Goal: Information Seeking & Learning: Learn about a topic

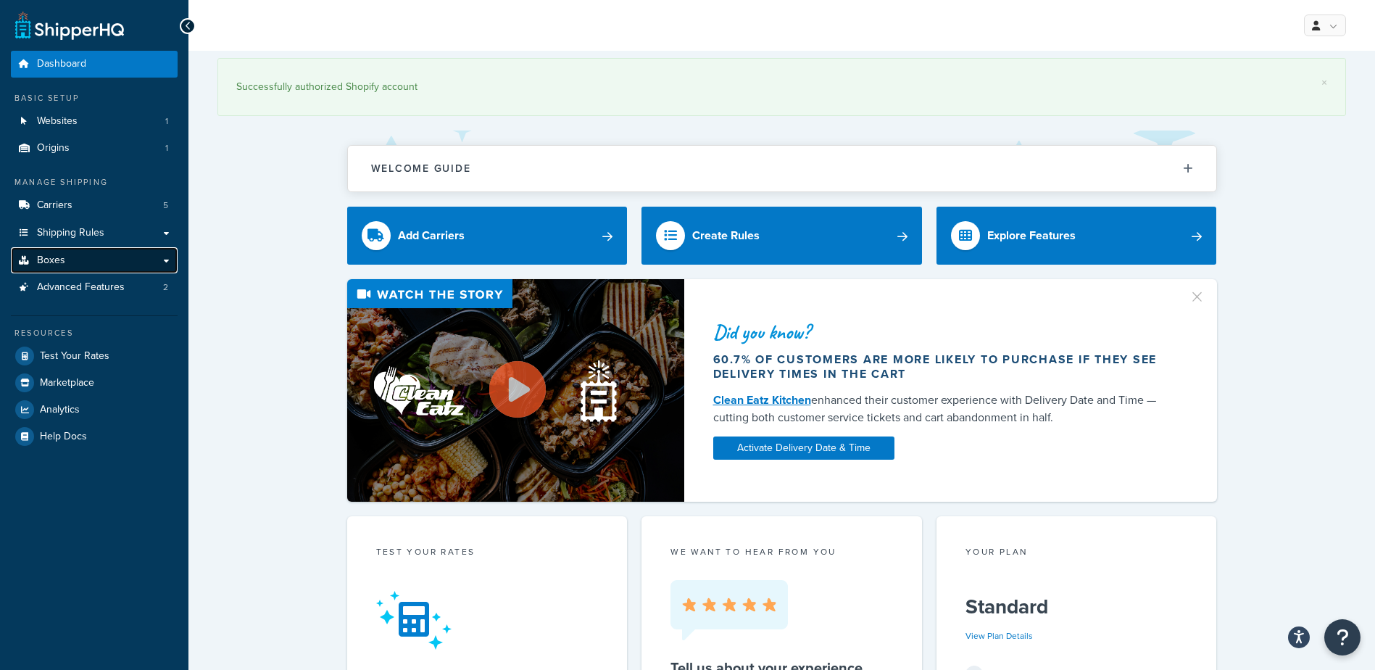
click at [62, 263] on span "Boxes" at bounding box center [51, 260] width 28 height 12
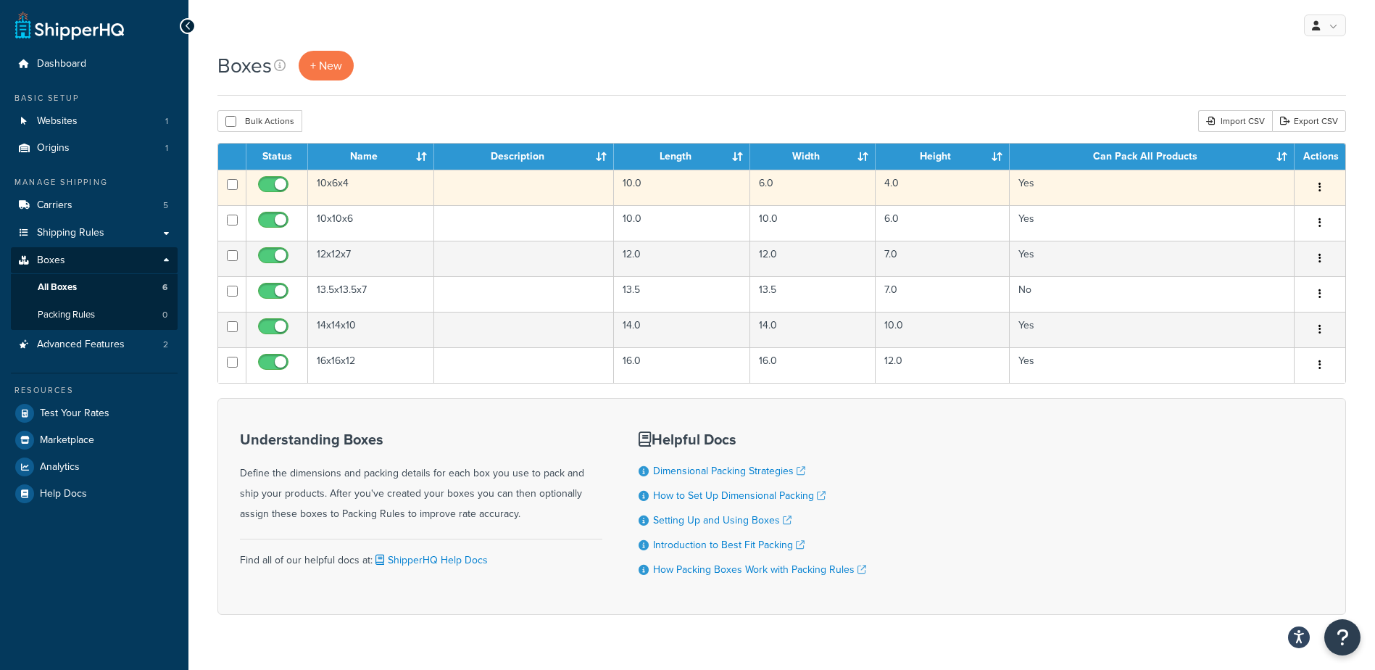
click at [341, 188] on td "10x6x4" at bounding box center [371, 188] width 126 height 36
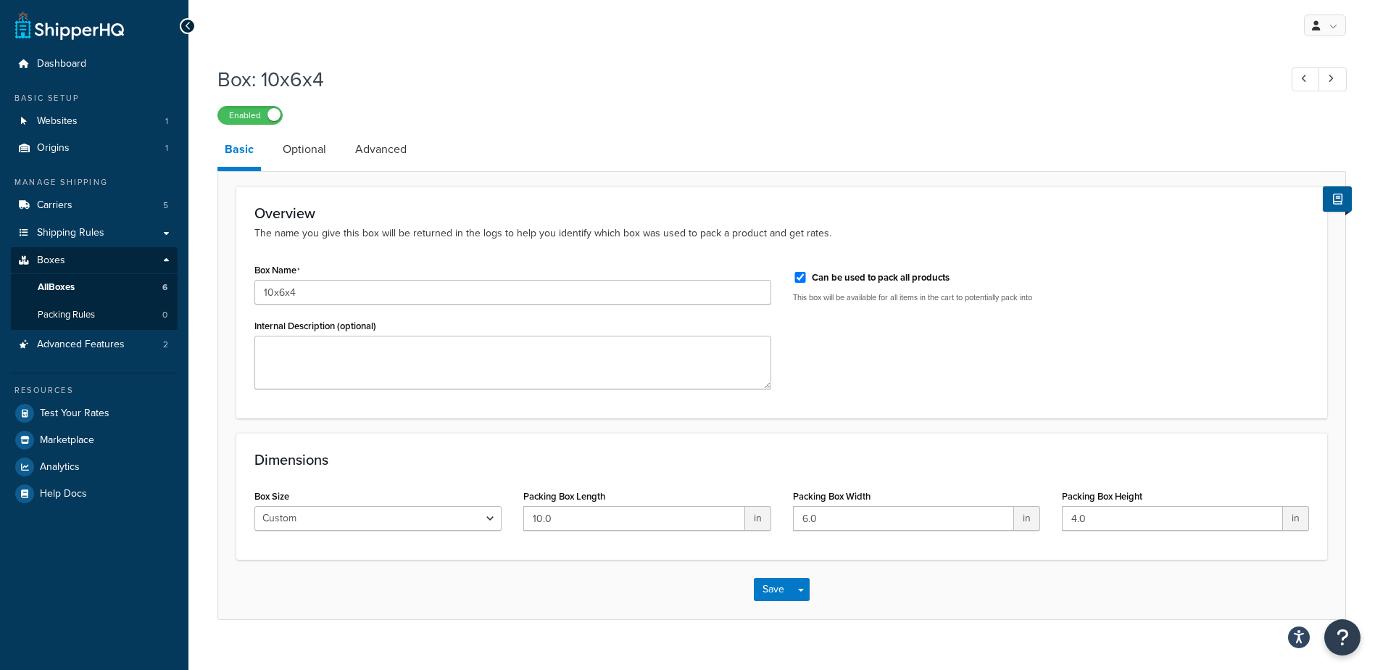
drag, startPoint x: 318, startPoint y: 152, endPoint x: 259, endPoint y: 159, distance: 59.2
click at [317, 153] on link "Optional" at bounding box center [304, 149] width 58 height 35
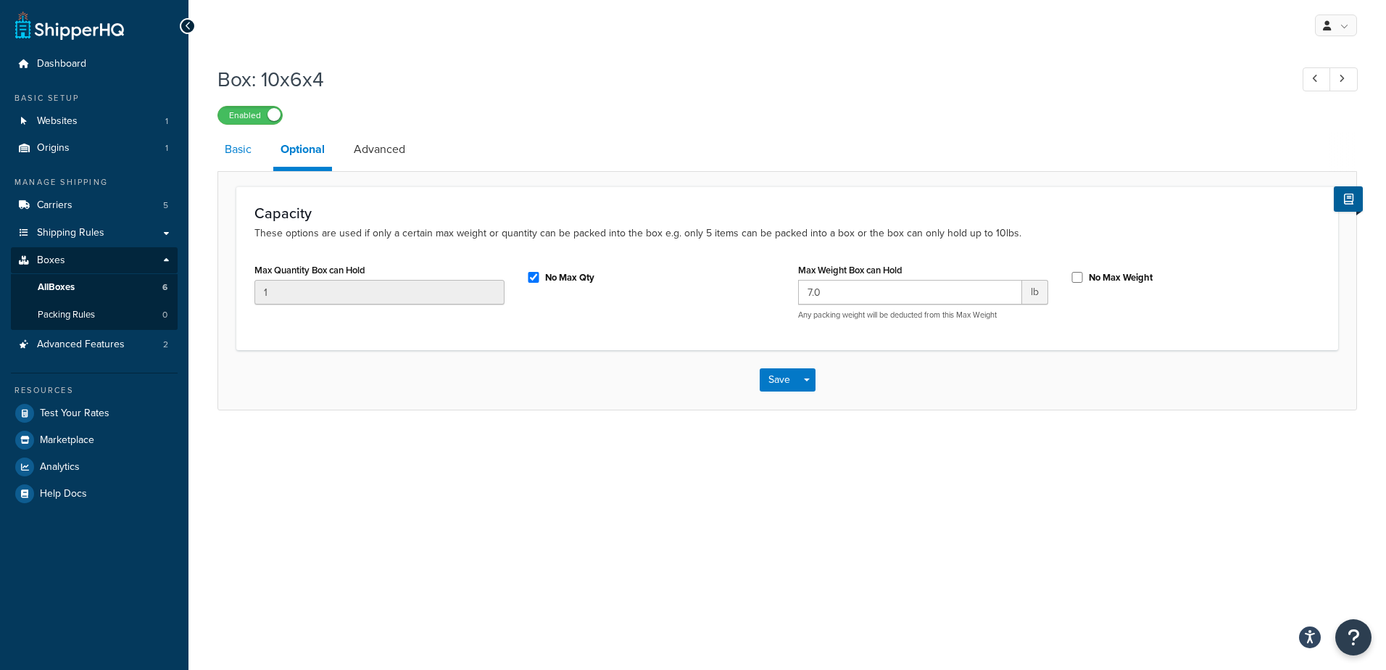
click at [244, 157] on link "Basic" at bounding box center [237, 149] width 41 height 35
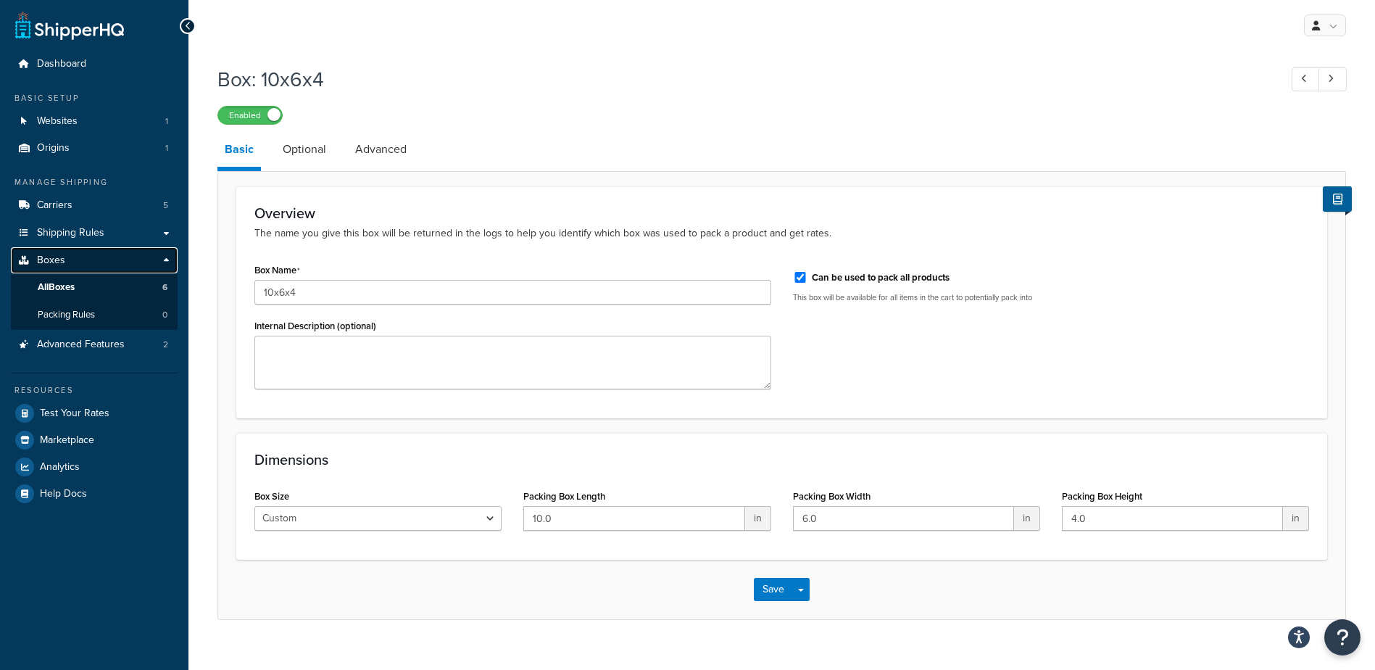
click at [53, 263] on span "Boxes" at bounding box center [51, 260] width 28 height 12
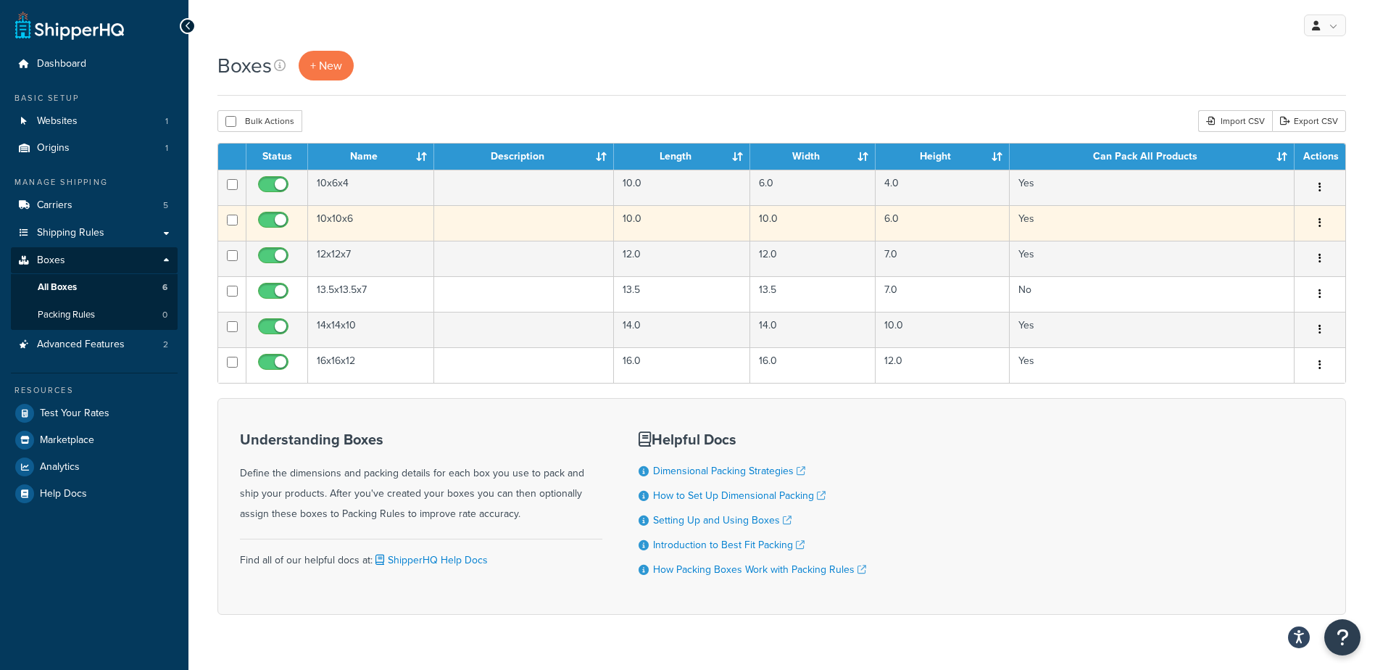
click at [347, 221] on td "10x10x6" at bounding box center [371, 223] width 126 height 36
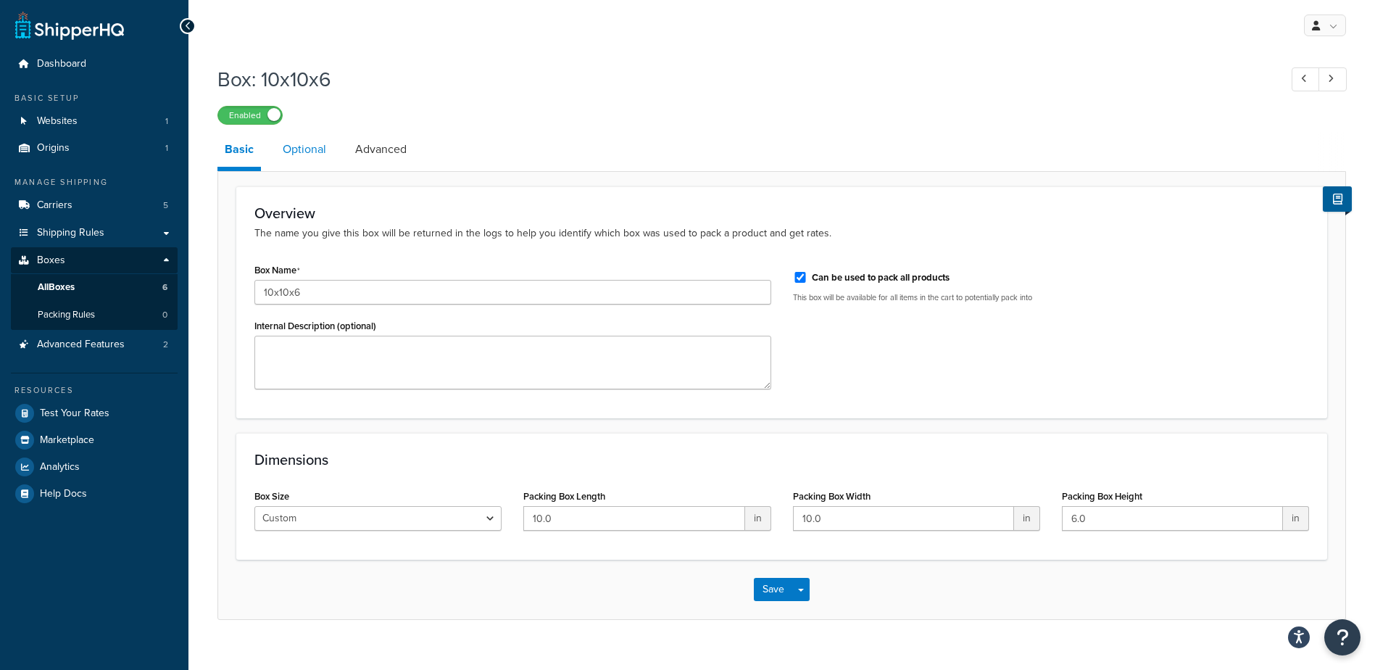
click at [312, 154] on link "Optional" at bounding box center [304, 149] width 58 height 35
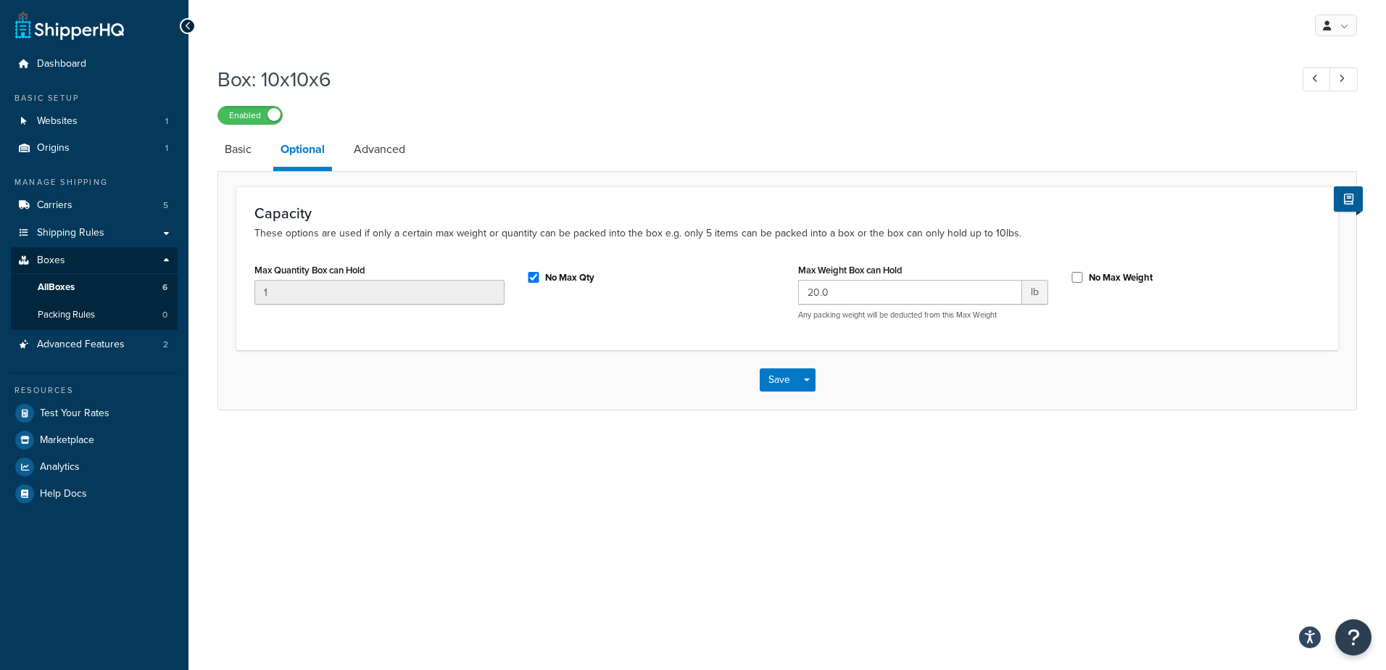
click at [188, 29] on icon at bounding box center [188, 26] width 7 height 10
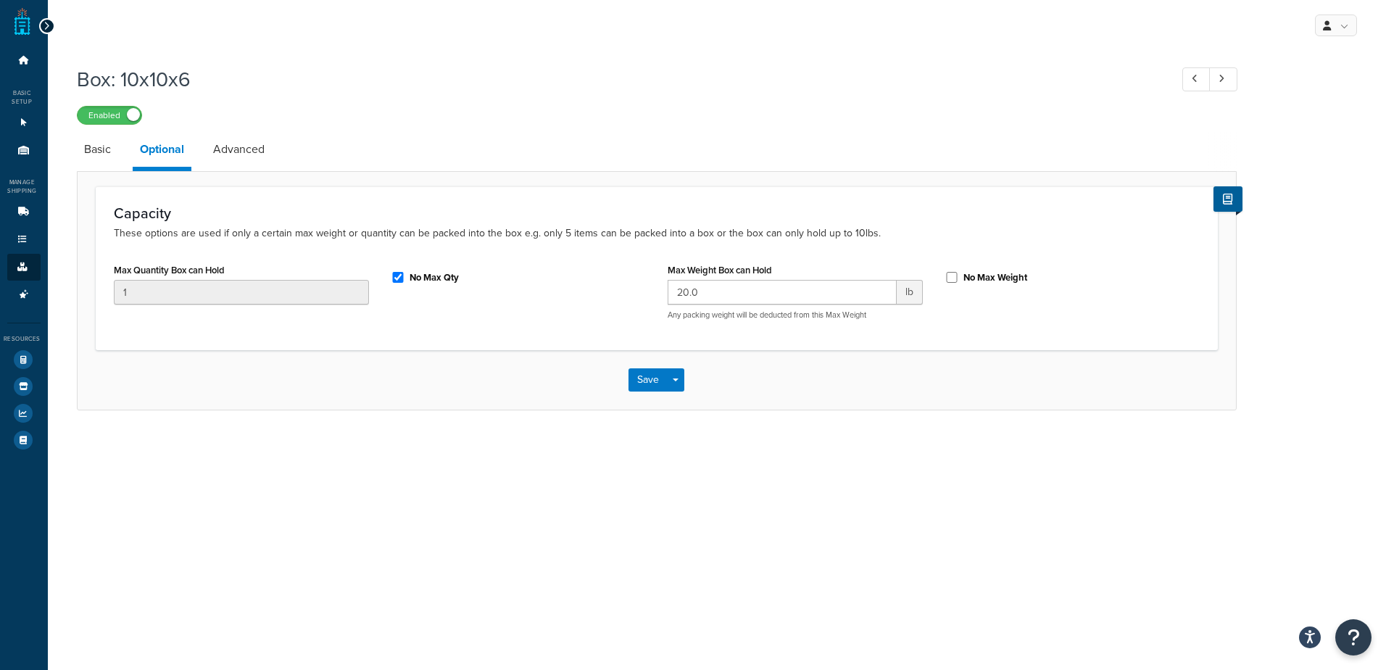
click at [48, 22] on icon at bounding box center [46, 26] width 7 height 10
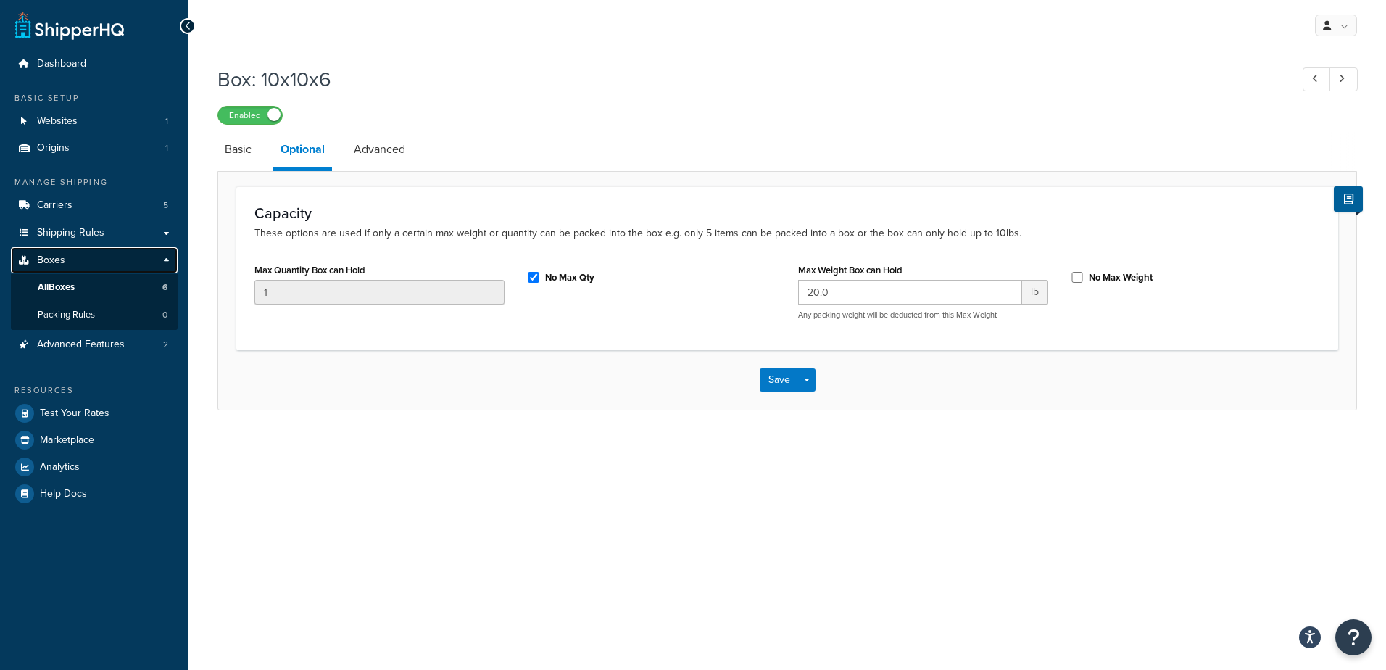
click at [46, 258] on span "Boxes" at bounding box center [51, 260] width 28 height 12
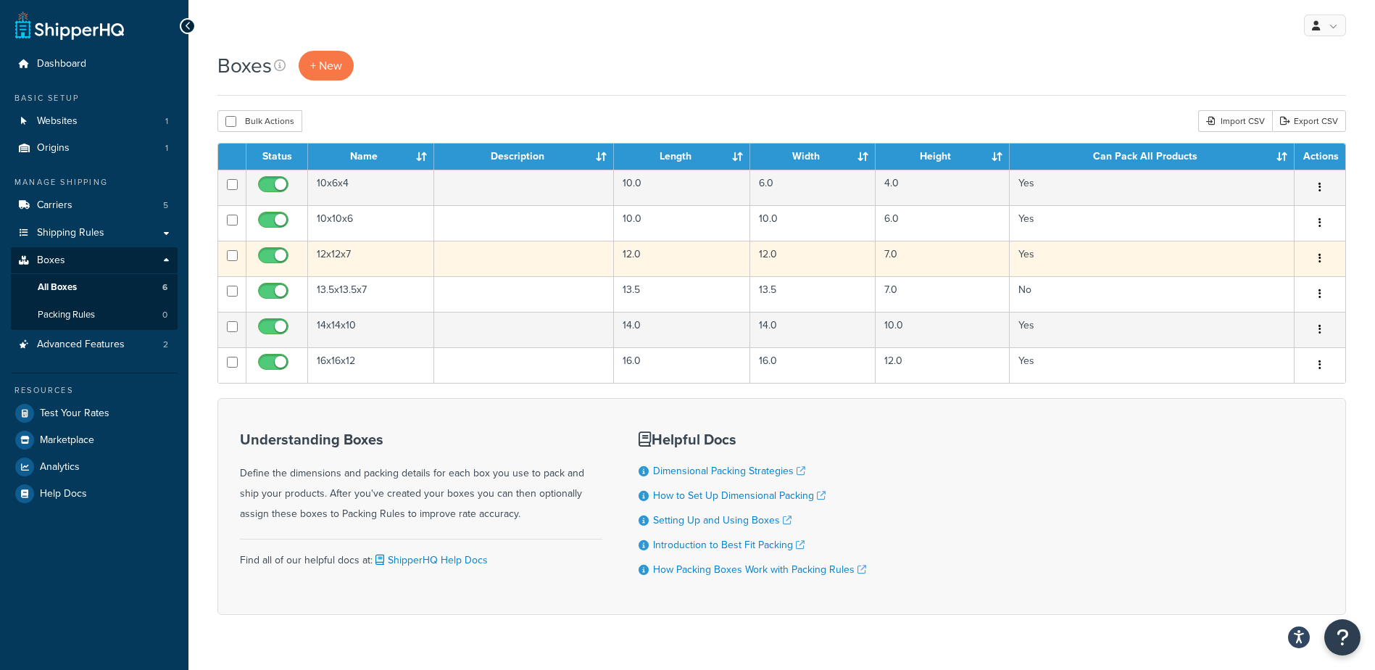
click at [384, 266] on td "12x12x7" at bounding box center [371, 259] width 126 height 36
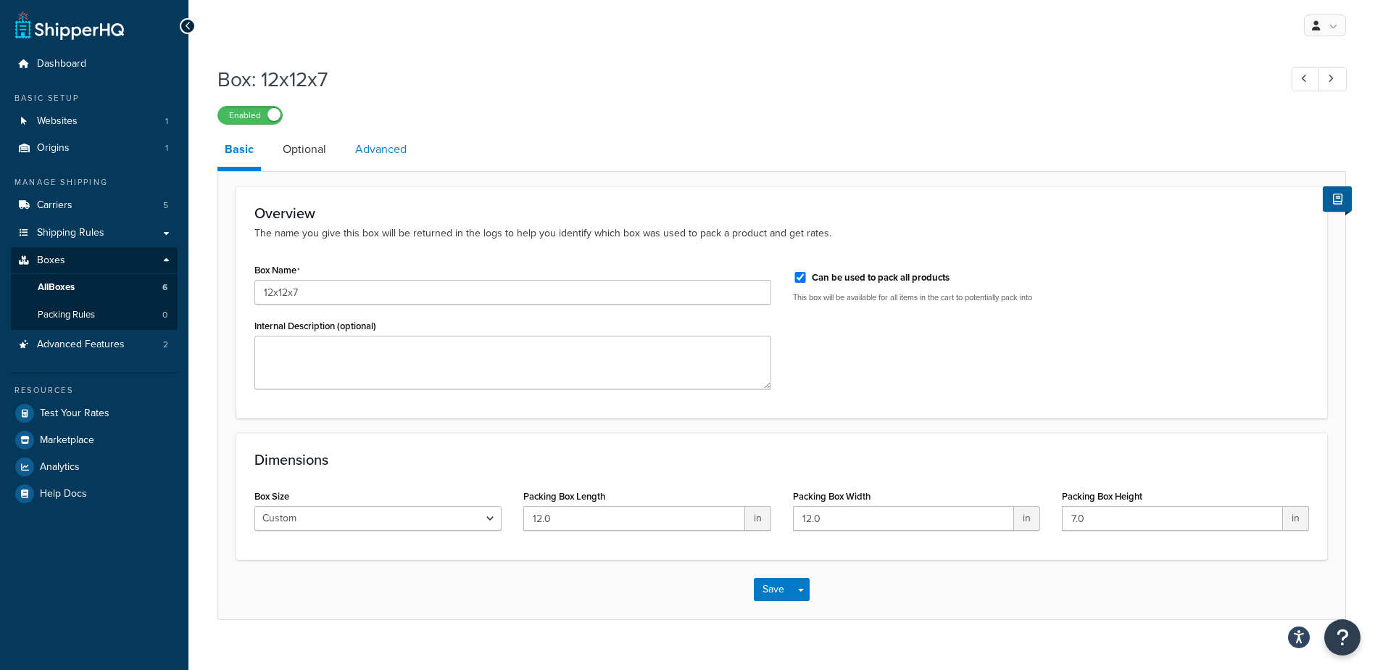
click at [389, 150] on link "Advanced" at bounding box center [381, 149] width 66 height 35
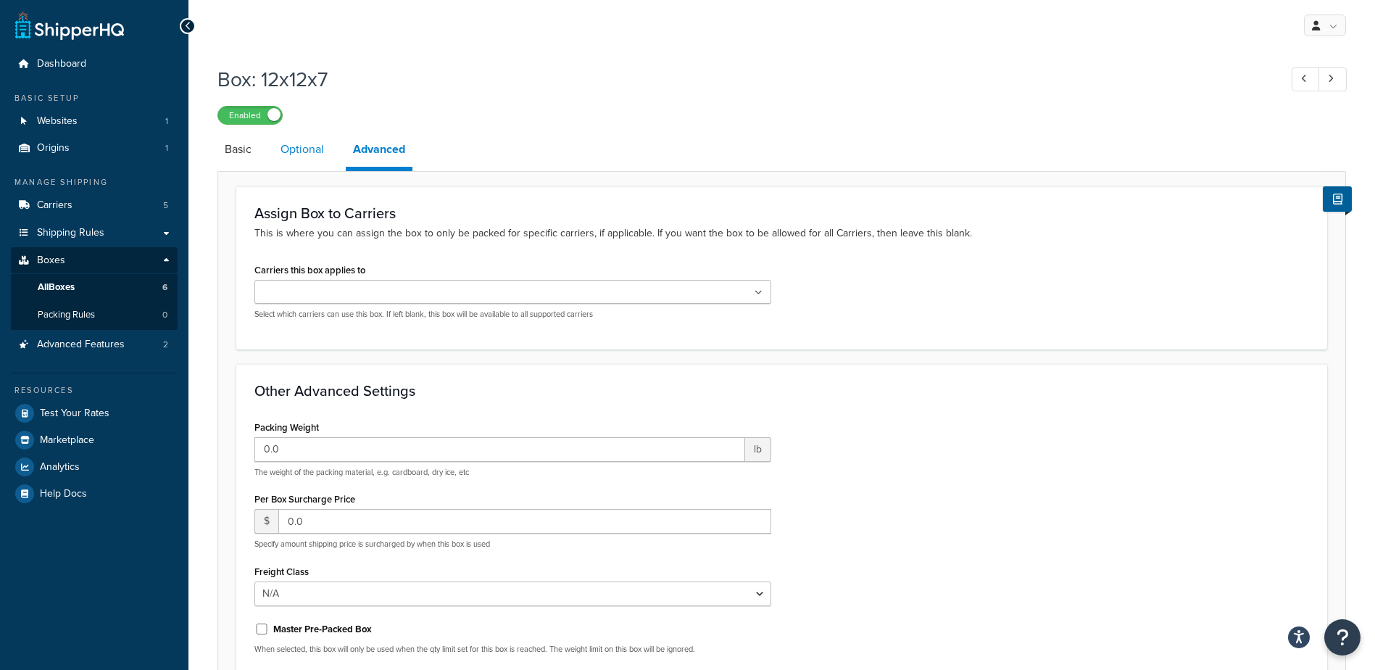
click at [311, 153] on link "Optional" at bounding box center [302, 149] width 58 height 35
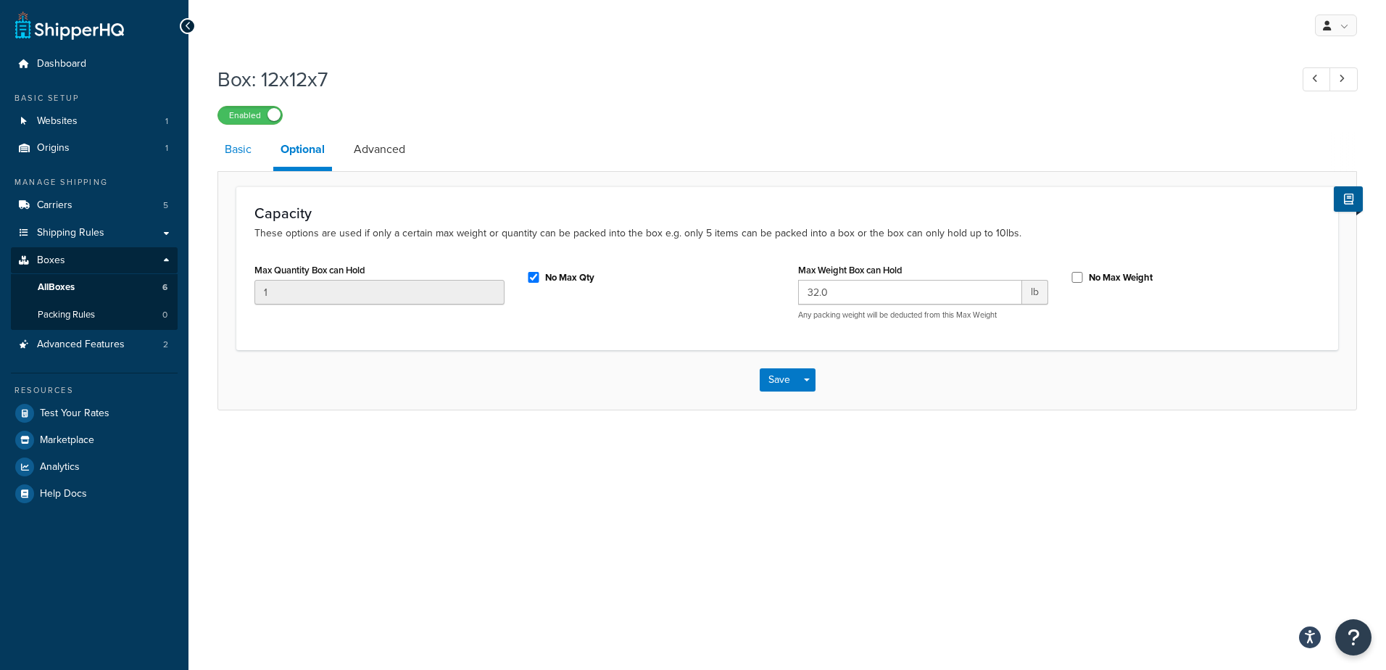
click at [236, 153] on link "Basic" at bounding box center [237, 149] width 41 height 35
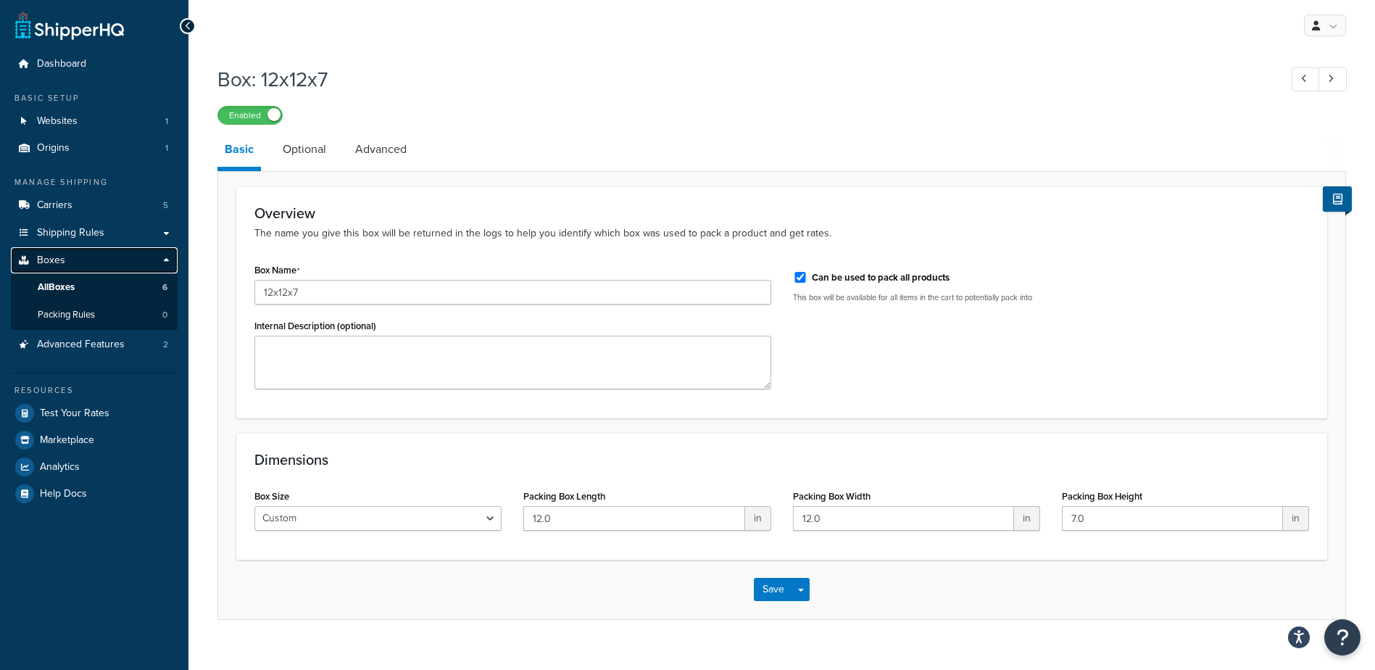
click at [59, 261] on span "Boxes" at bounding box center [51, 260] width 28 height 12
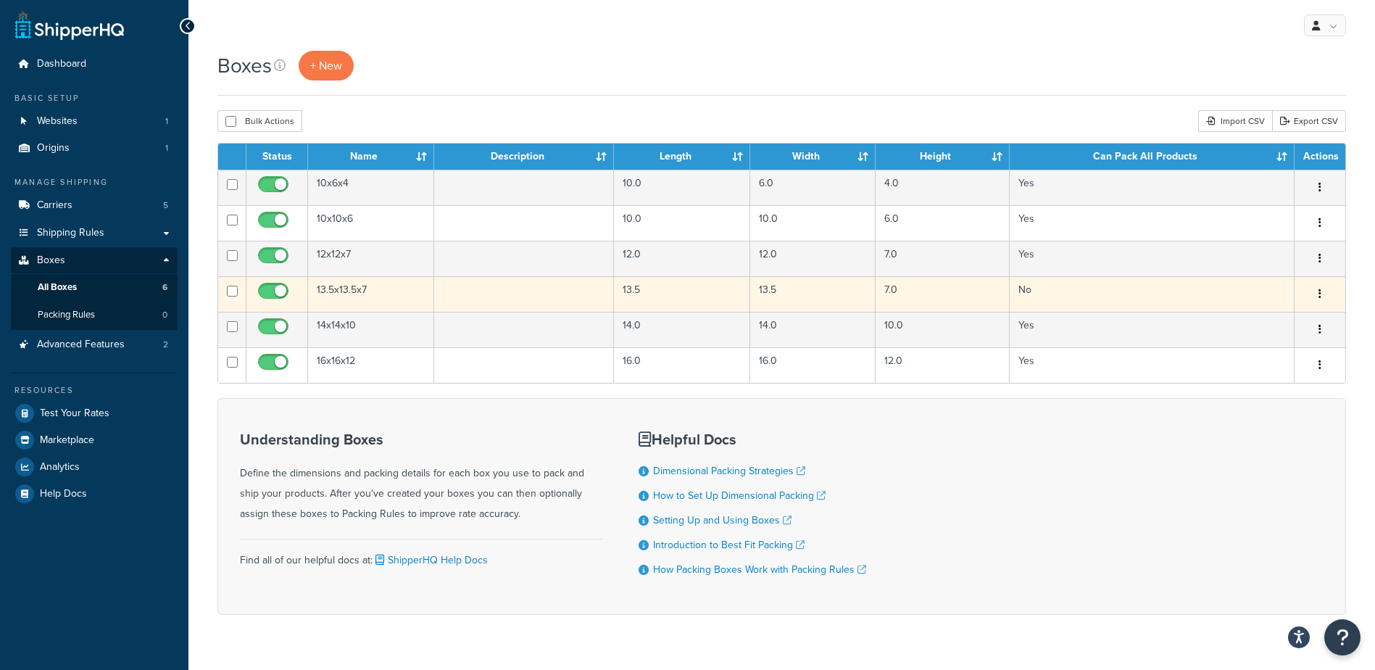
click at [333, 294] on td "13.5x13.5x7" at bounding box center [371, 294] width 126 height 36
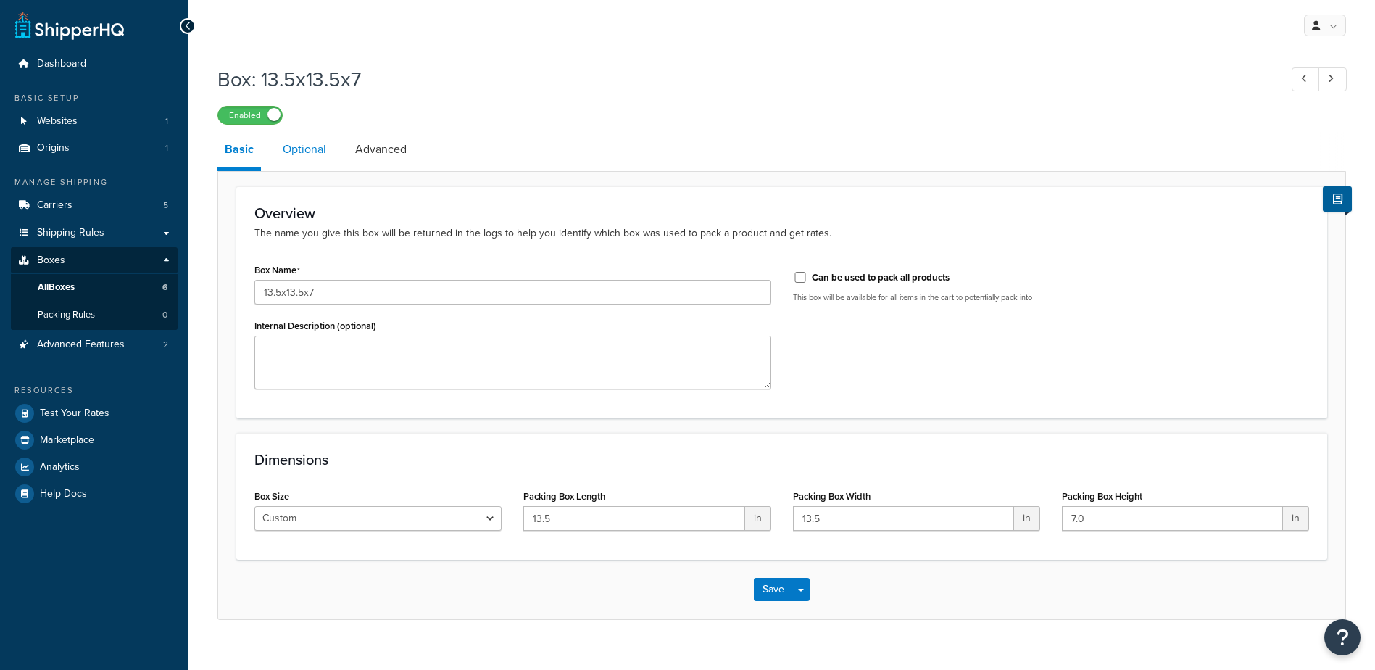
click at [311, 141] on link "Optional" at bounding box center [304, 149] width 58 height 35
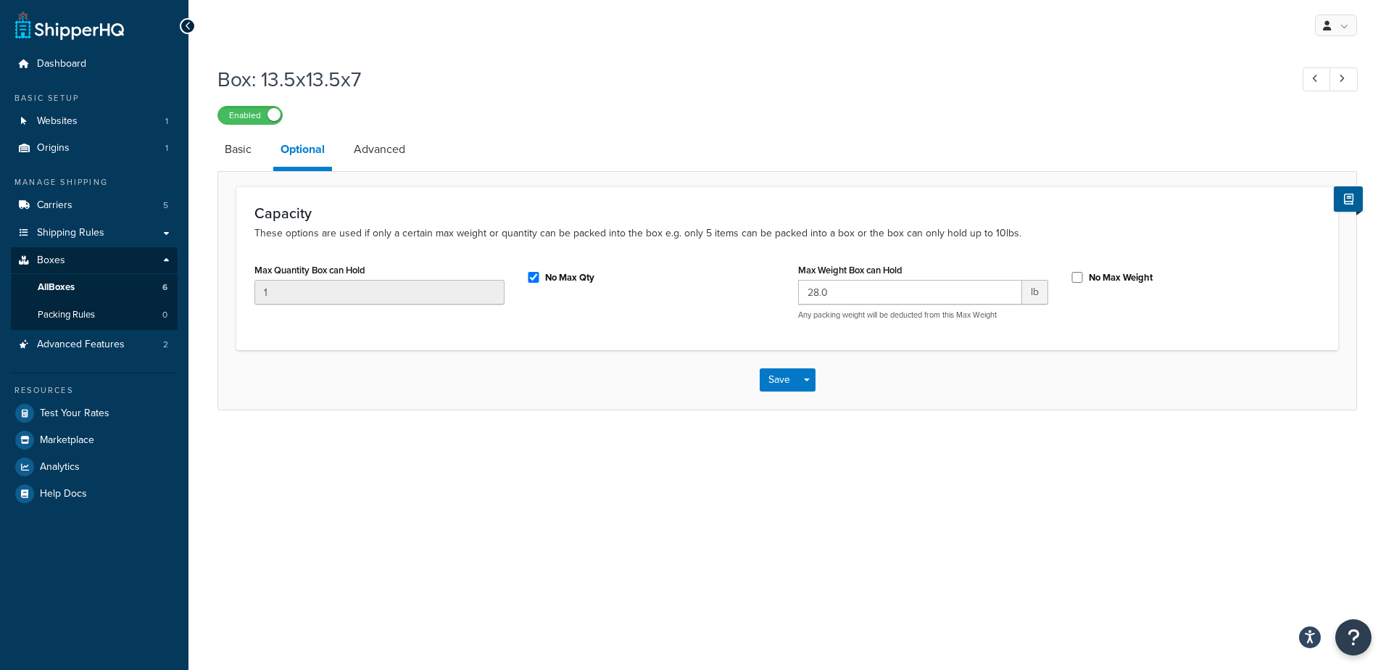
click at [208, 149] on div "Box: 13.5x13.5x7 Enabled Basic Optional Advanced Capacity These options are use…" at bounding box center [787, 252] width 1198 height 389
click at [67, 287] on span "All Boxes" at bounding box center [56, 287] width 37 height 12
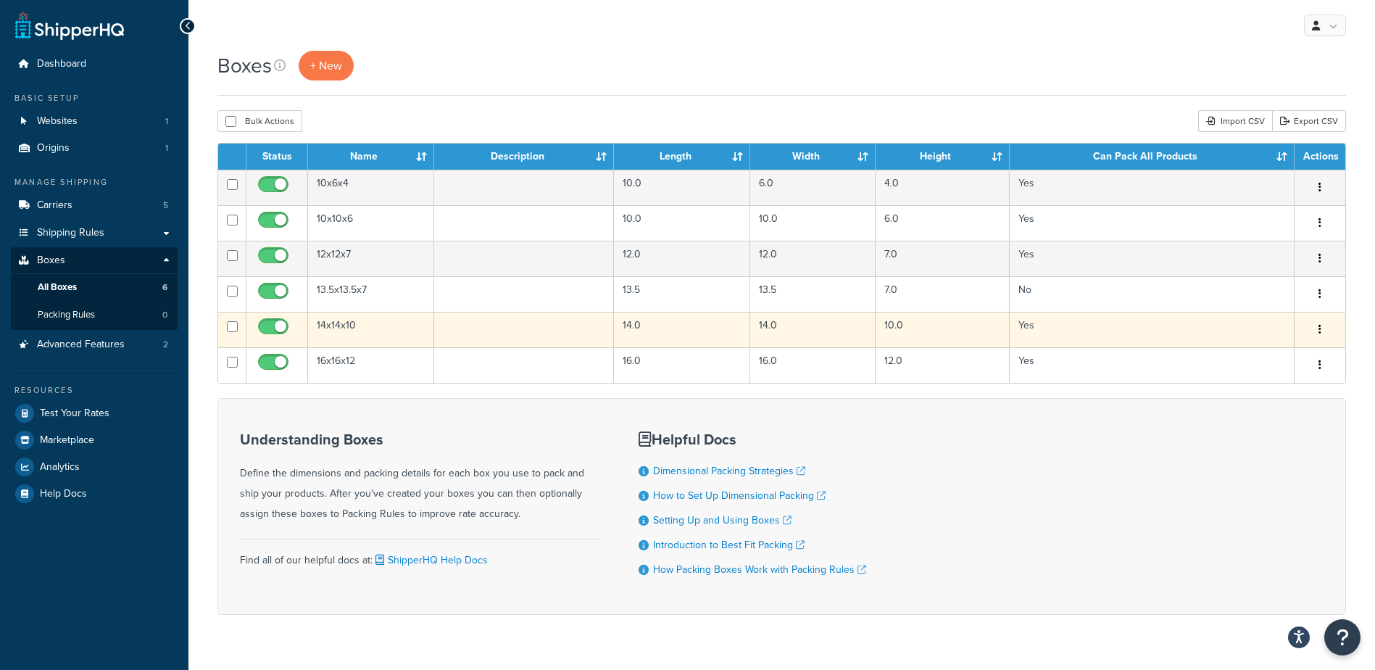
click at [336, 327] on td "14x14x10" at bounding box center [371, 330] width 126 height 36
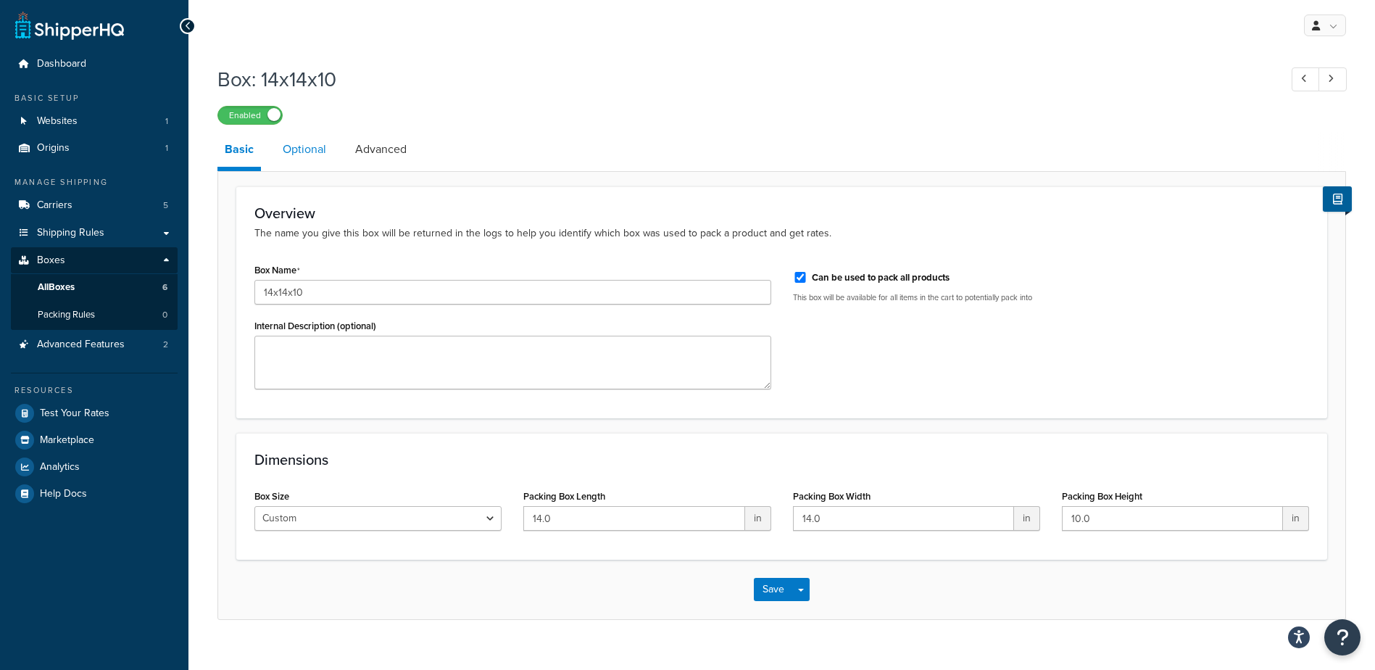
click at [317, 152] on link "Optional" at bounding box center [304, 149] width 58 height 35
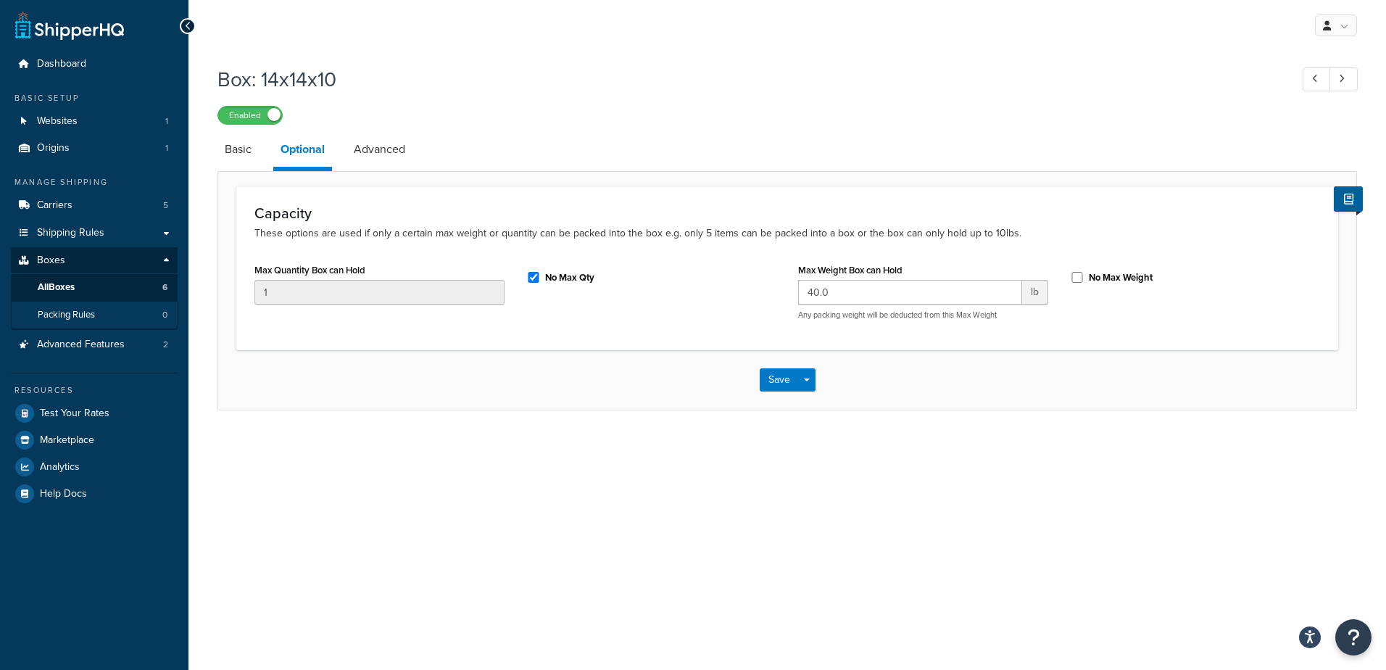
drag, startPoint x: 485, startPoint y: 471, endPoint x: 12, endPoint y: 312, distance: 498.4
click at [481, 469] on div "My Profile Billing Global Settings Contact Us Logout Box: 14x14x10 Enabled Basi…" at bounding box center [787, 335] width 1198 height 670
